Goal: Navigation & Orientation: Find specific page/section

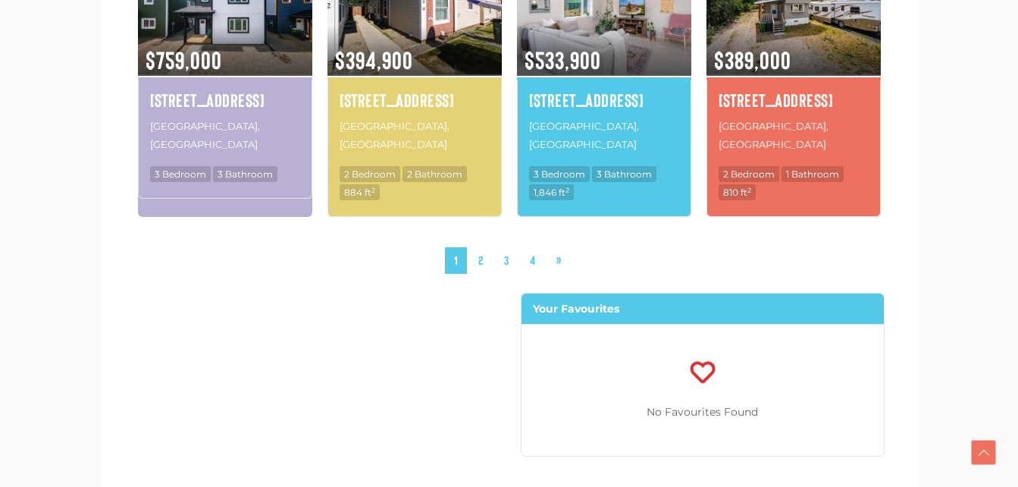
scroll to position [1672, 0]
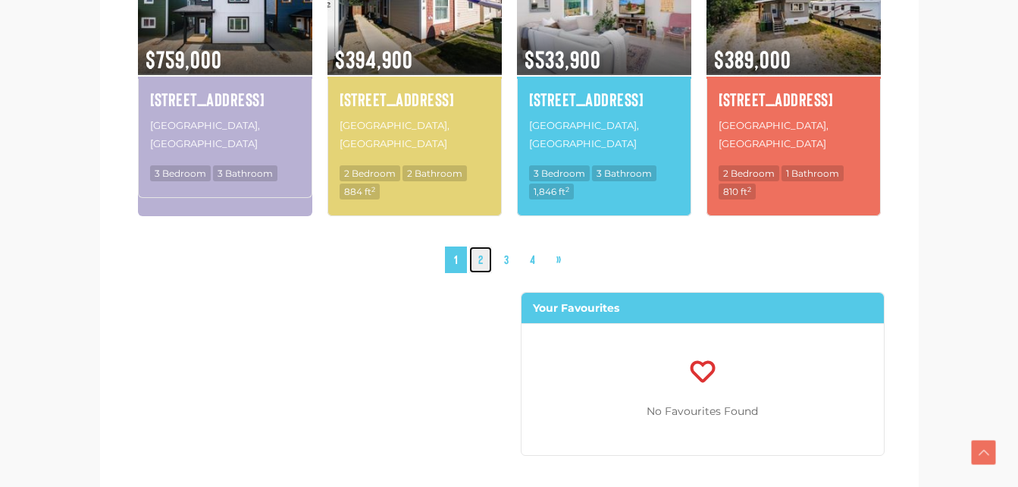
click at [483, 246] on link "2" at bounding box center [480, 259] width 23 height 27
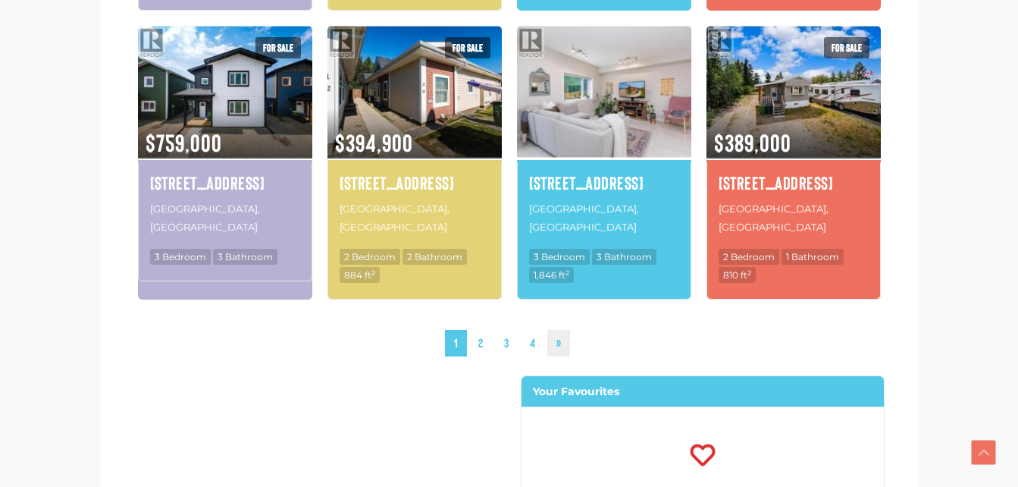
scroll to position [1589, 0]
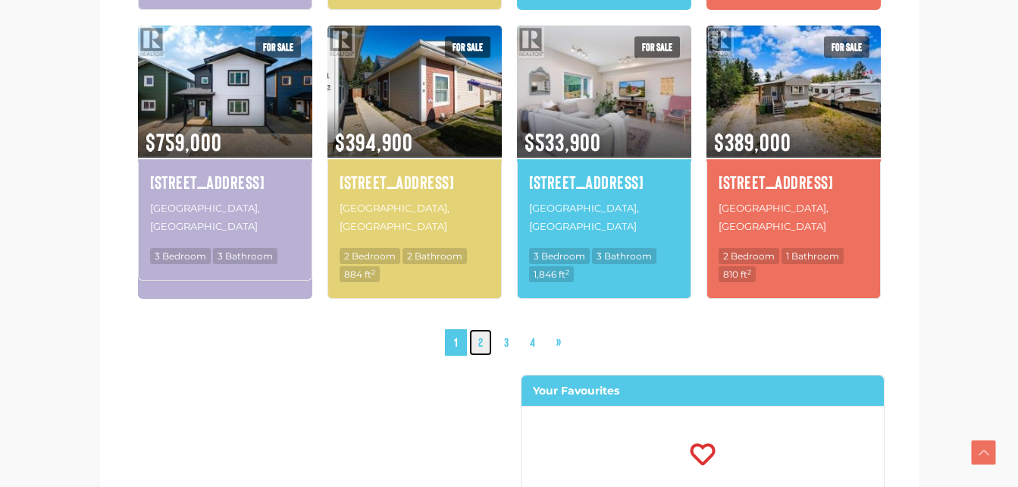
click at [486, 329] on link "2" at bounding box center [480, 342] width 23 height 27
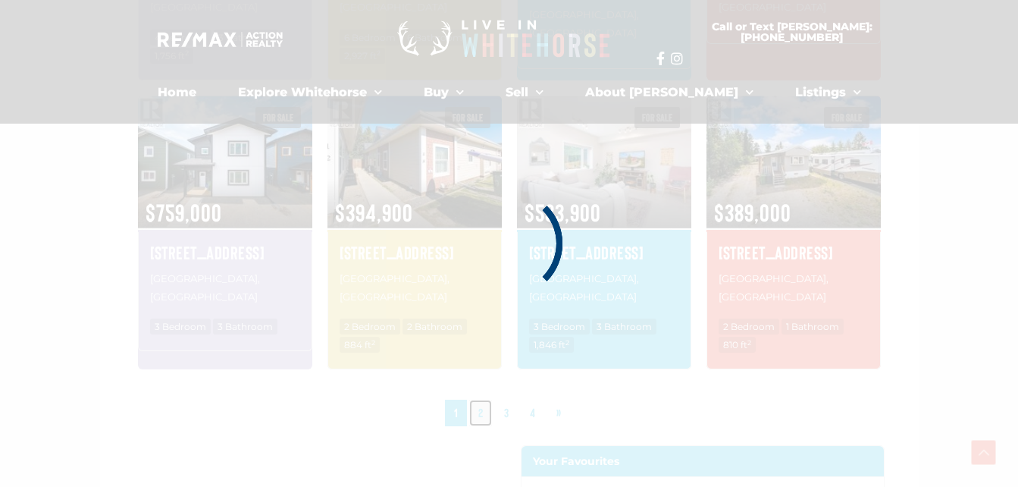
scroll to position [1517, 0]
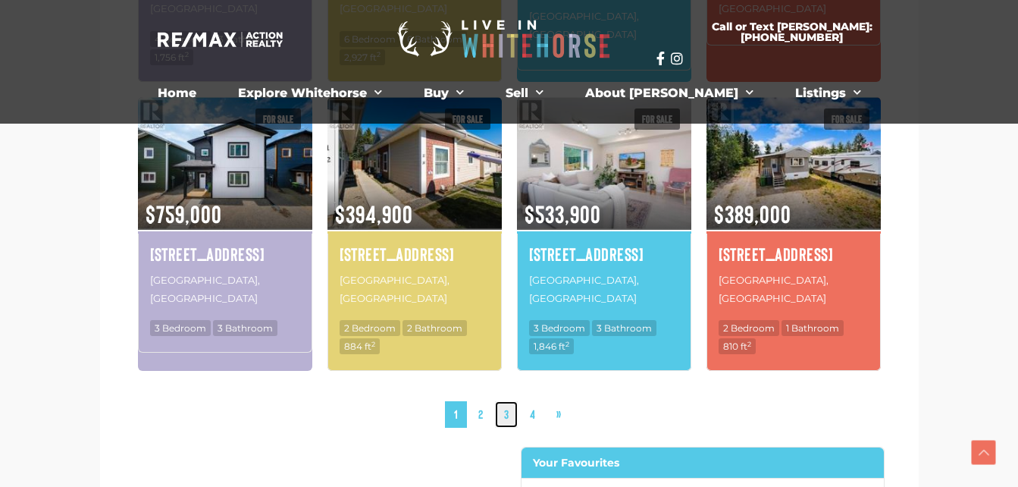
click at [509, 401] on link "3" at bounding box center [506, 414] width 23 height 27
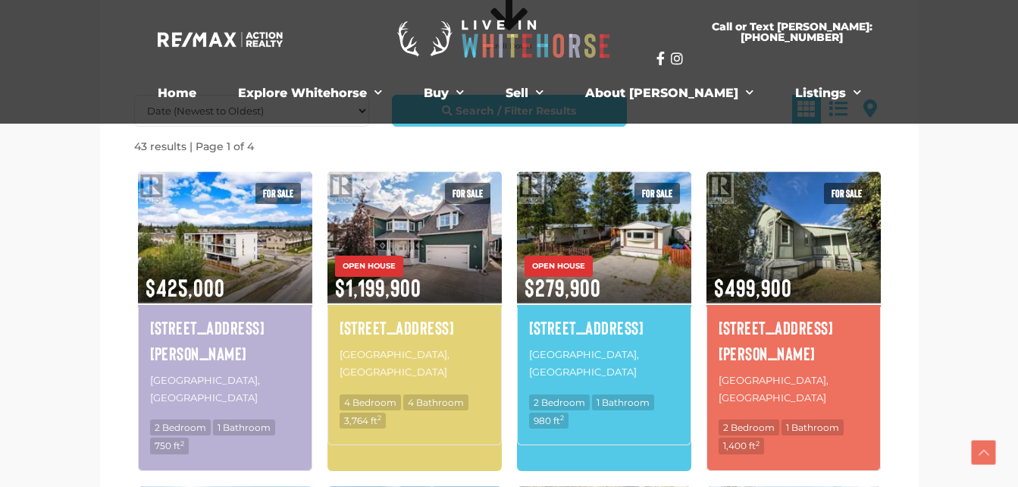
scroll to position [839, 0]
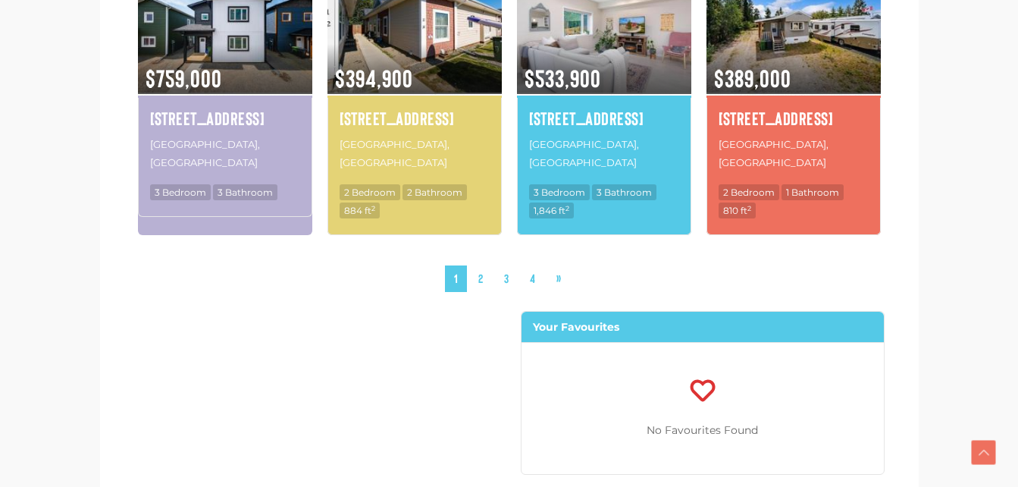
scroll to position [1672, 0]
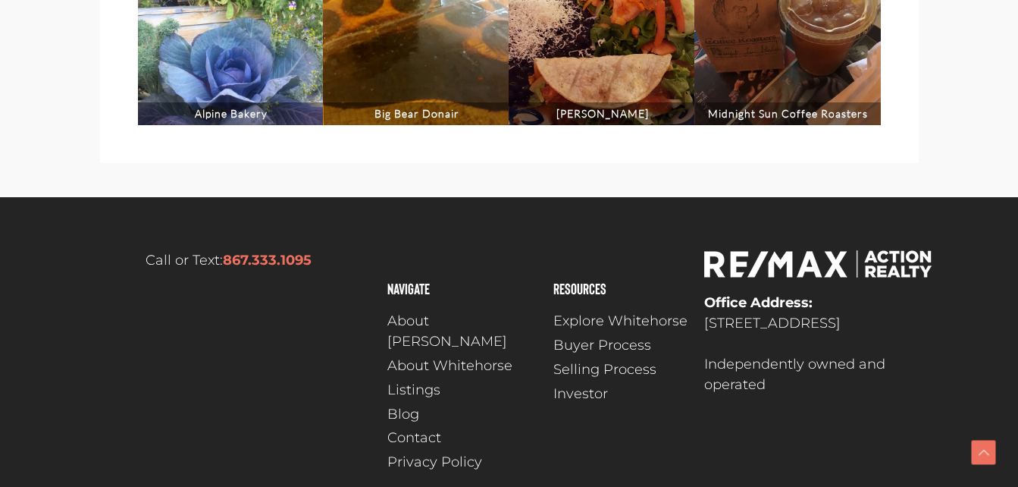
scroll to position [15285, 0]
